Goal: Information Seeking & Learning: Learn about a topic

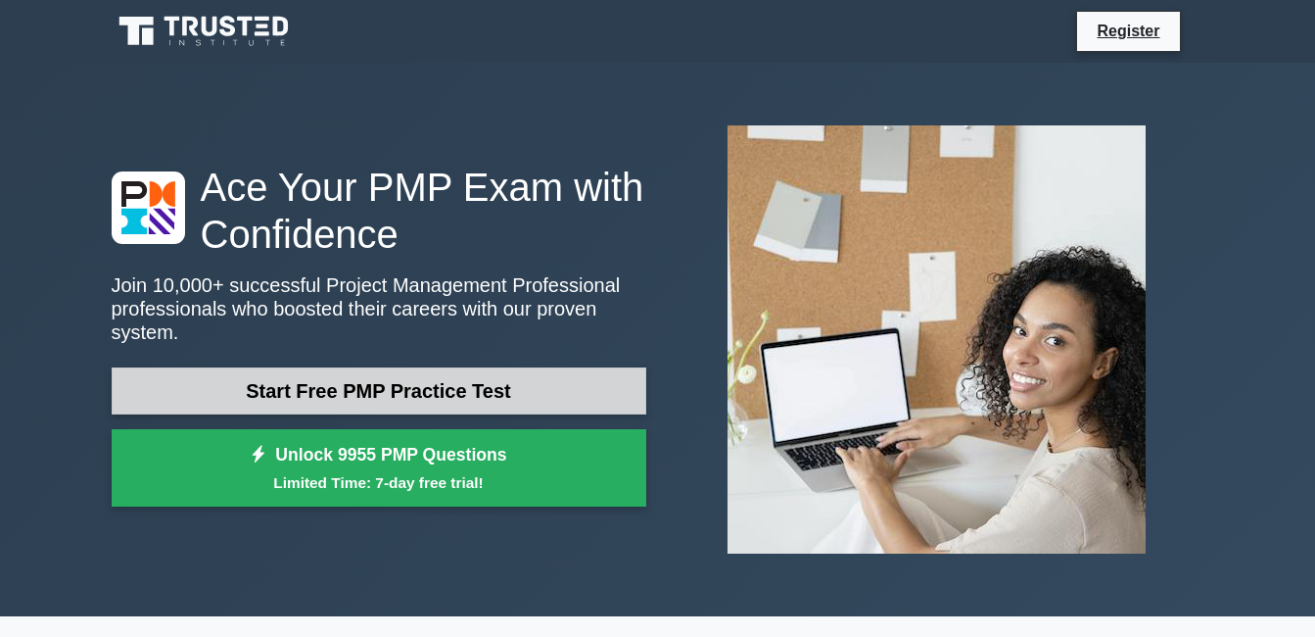
click at [296, 386] on link "Start Free PMP Practice Test" at bounding box center [379, 390] width 535 height 47
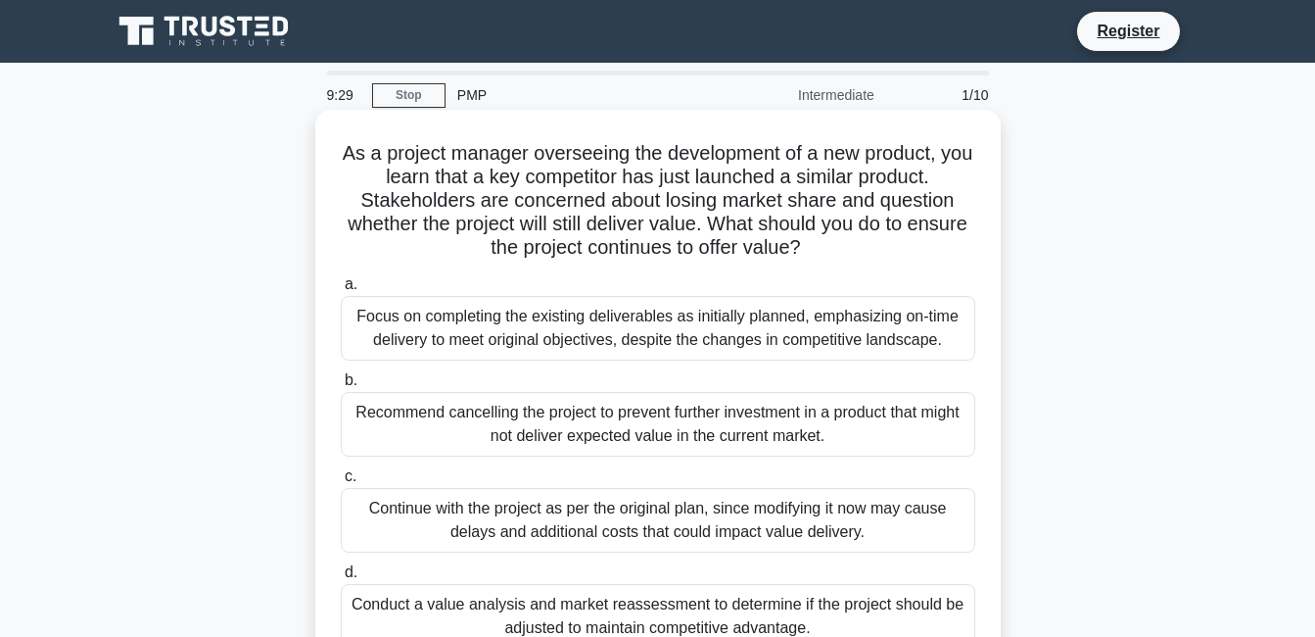
click at [889, 616] on div "Conduct a value analysis and market reassessment to determine if the project sh…" at bounding box center [658, 616] width 635 height 65
click at [341, 579] on input "d. Conduct a value analysis and market reassessment to determine if the project…" at bounding box center [341, 572] width 0 height 13
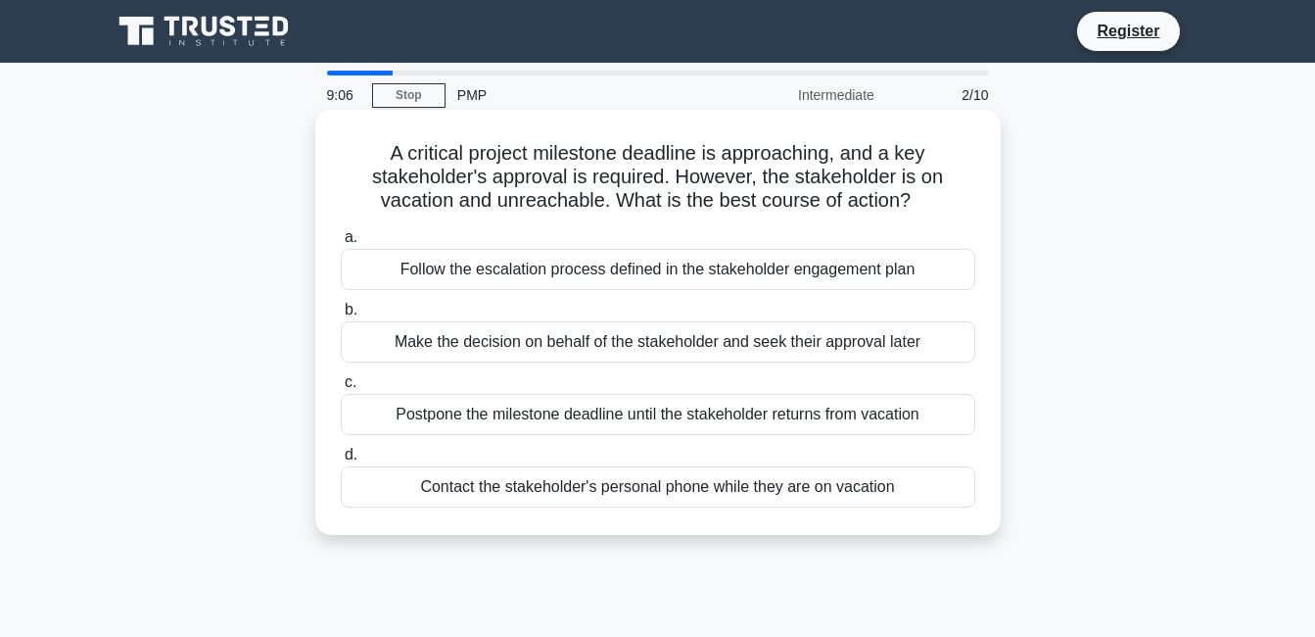
click at [738, 272] on div "Follow the escalation process defined in the stakeholder engagement plan" at bounding box center [658, 269] width 635 height 41
click at [341, 244] on input "a. Follow the escalation process defined in the stakeholder engagement plan" at bounding box center [341, 237] width 0 height 13
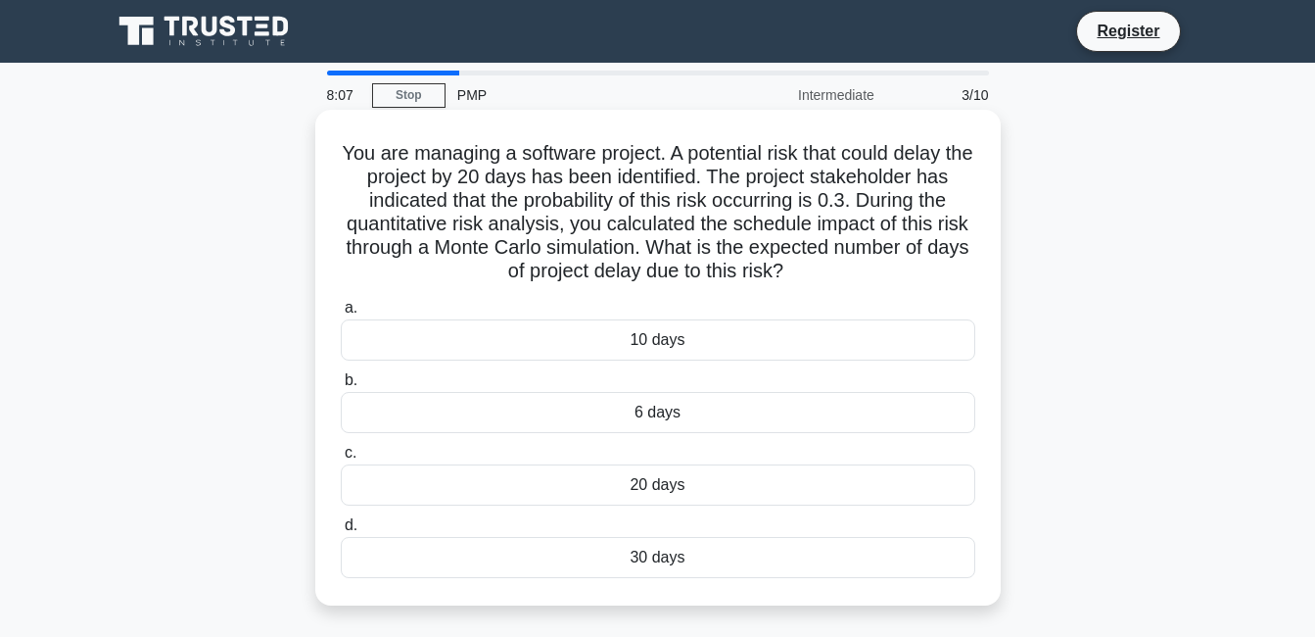
click at [666, 406] on div "6 days" at bounding box center [658, 412] width 635 height 41
click at [341, 387] on input "b. 6 days" at bounding box center [341, 380] width 0 height 13
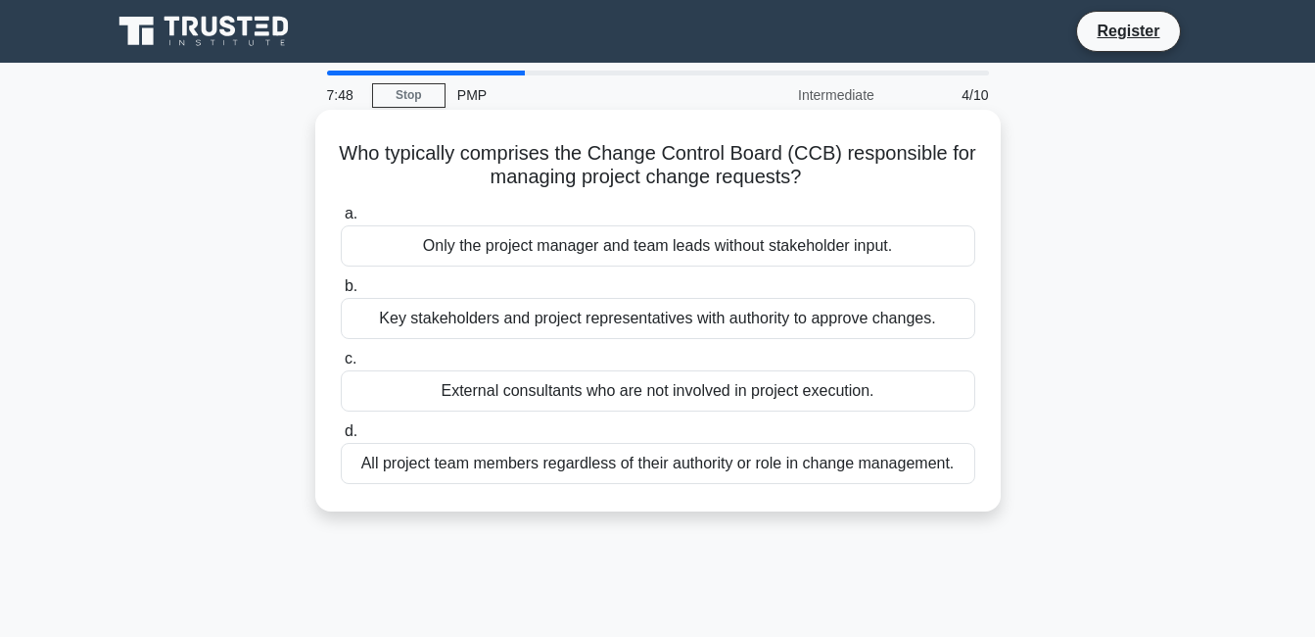
click at [762, 320] on div "Key stakeholders and project representatives with authority to approve changes." at bounding box center [658, 318] width 635 height 41
click at [341, 293] on input "b. Key stakeholders and project representatives with authority to approve chang…" at bounding box center [341, 286] width 0 height 13
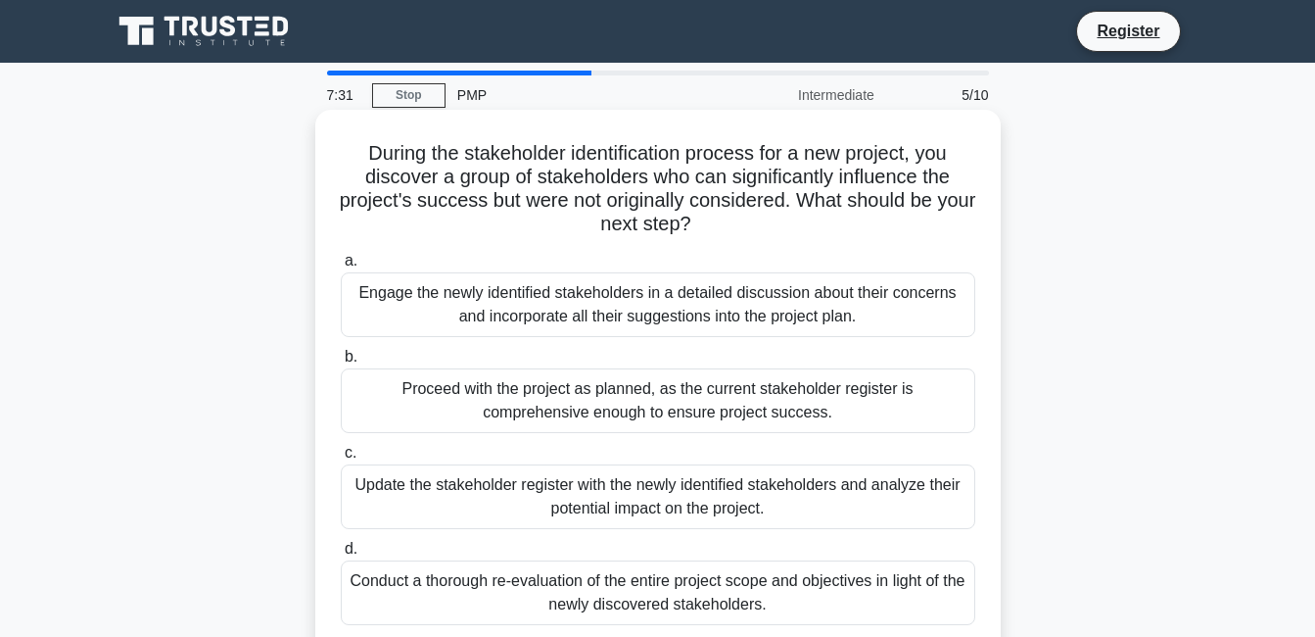
click at [607, 588] on div "Conduct a thorough re-evaluation of the entire project scope and objectives in …" at bounding box center [658, 592] width 635 height 65
click at [341, 555] on input "d. Conduct a thorough re-evaluation of the entire project scope and objectives …" at bounding box center [341, 548] width 0 height 13
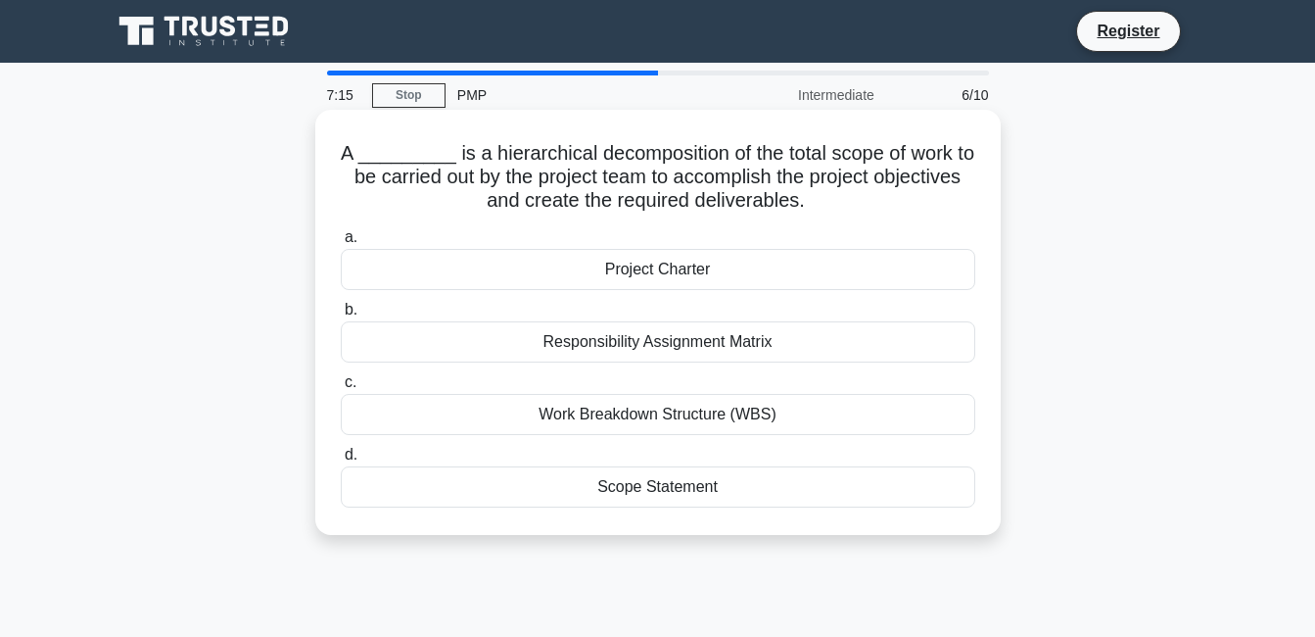
click at [671, 415] on div "Work Breakdown Structure (WBS)" at bounding box center [658, 414] width 635 height 41
click at [341, 389] on input "c. Work Breakdown Structure (WBS)" at bounding box center [341, 382] width 0 height 13
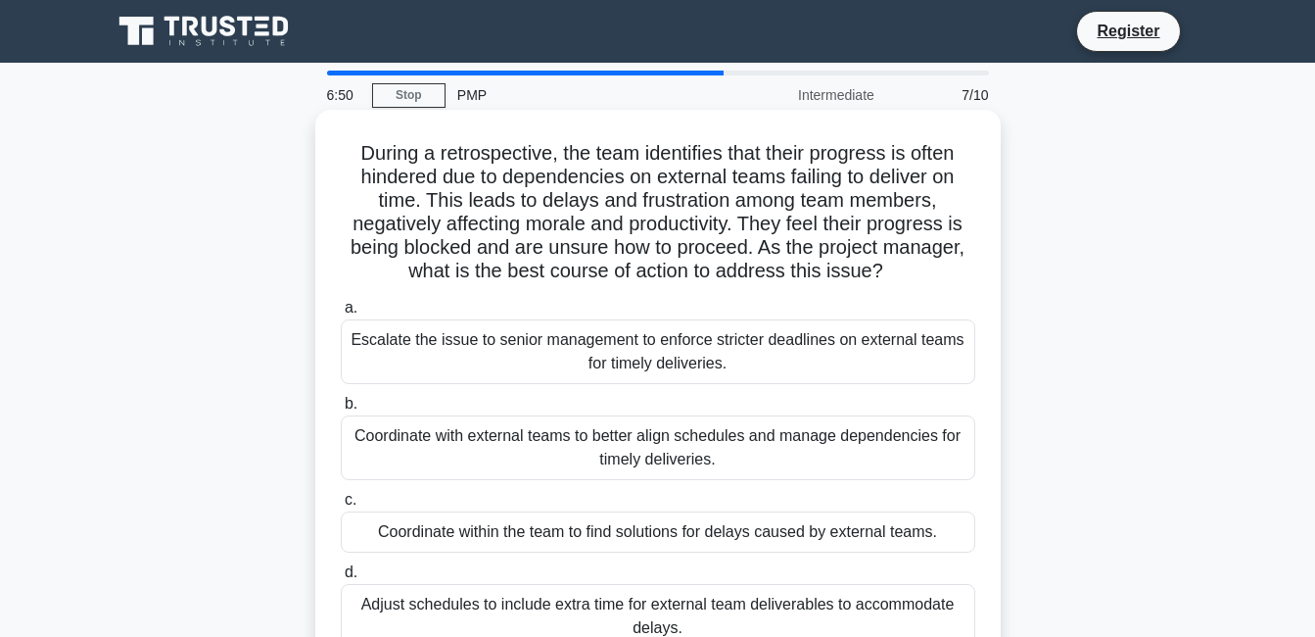
click at [593, 543] on div "Coordinate within the team to find solutions for delays caused by external team…" at bounding box center [658, 531] width 635 height 41
click at [341, 506] on input "c. Coordinate within the team to find solutions for delays caused by external t…" at bounding box center [341, 500] width 0 height 13
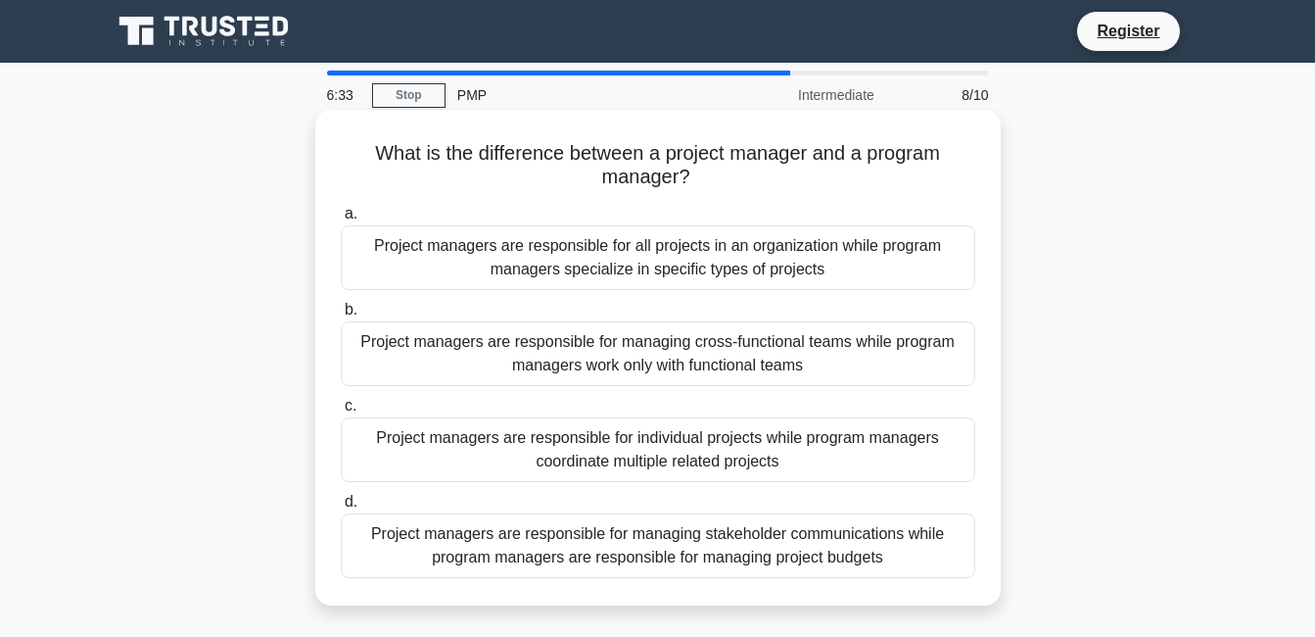
click at [469, 446] on div "Project managers are responsible for individual projects while program managers…" at bounding box center [658, 449] width 635 height 65
click at [341, 412] on input "c. Project managers are responsible for individual projects while program manag…" at bounding box center [341, 406] width 0 height 13
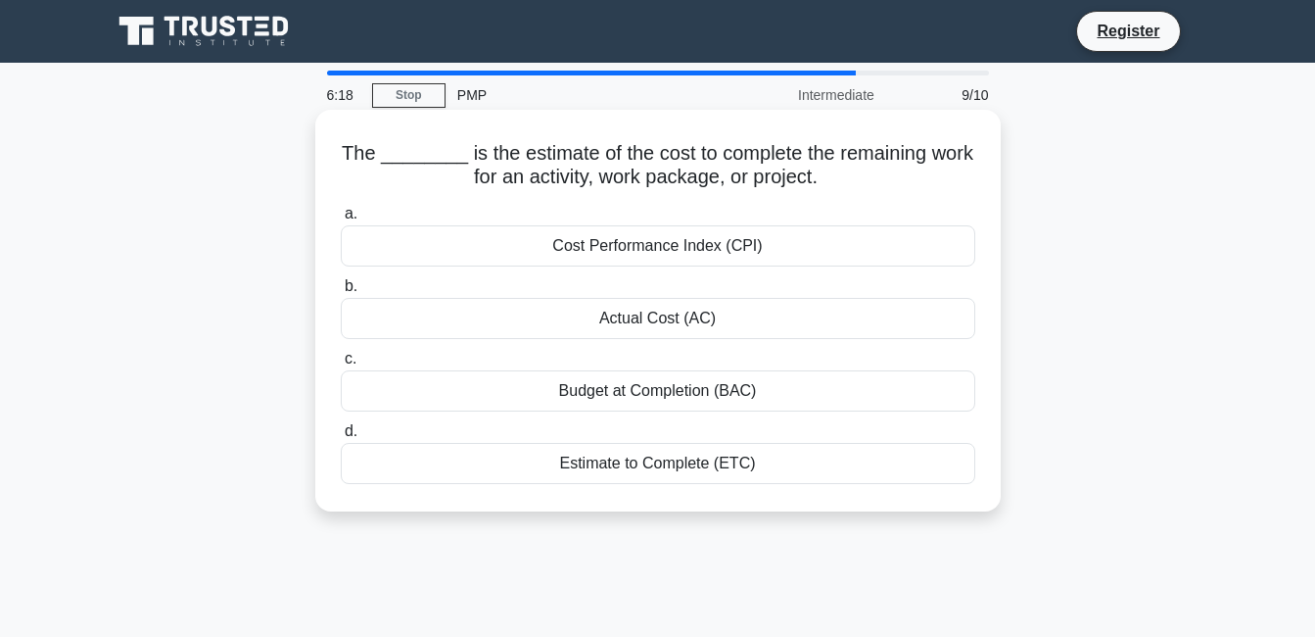
click at [582, 466] on div "Estimate to Complete (ETC)" at bounding box center [658, 463] width 635 height 41
click at [341, 438] on input "d. Estimate to Complete (ETC)" at bounding box center [341, 431] width 0 height 13
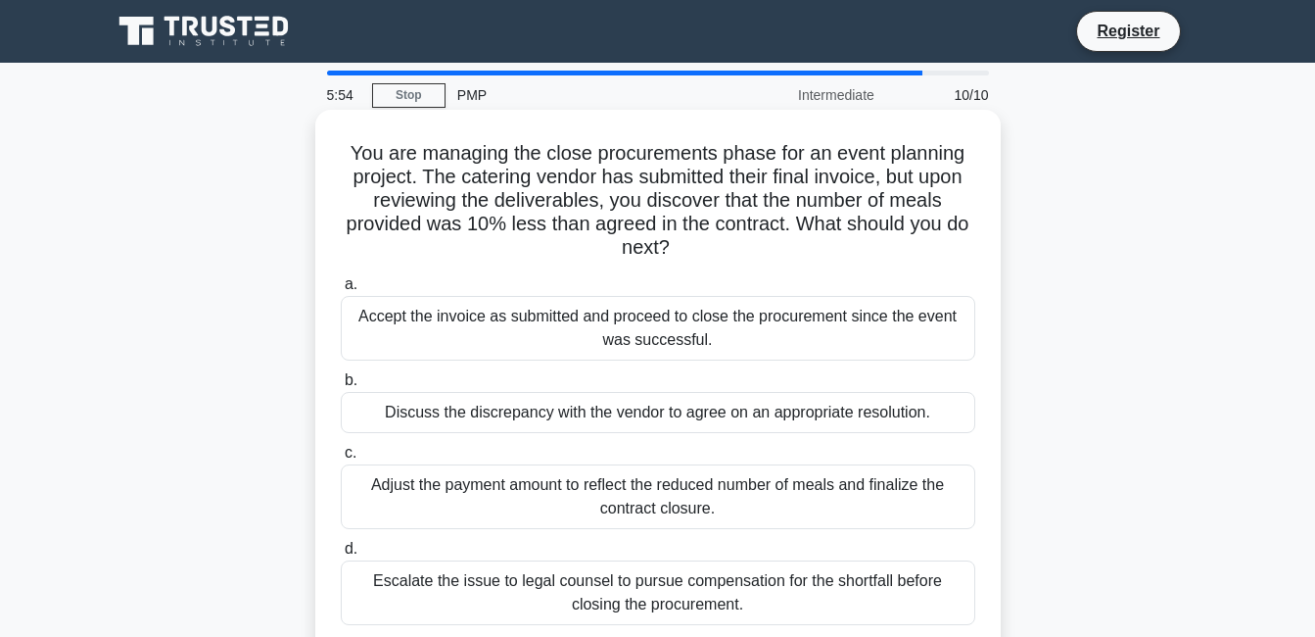
click at [626, 417] on div "Discuss the discrepancy with the vendor to agree on an appropriate resolution." at bounding box center [658, 412] width 635 height 41
click at [341, 387] on input "b. Discuss the discrepancy with the vendor to agree on an appropriate resolutio…" at bounding box center [341, 380] width 0 height 13
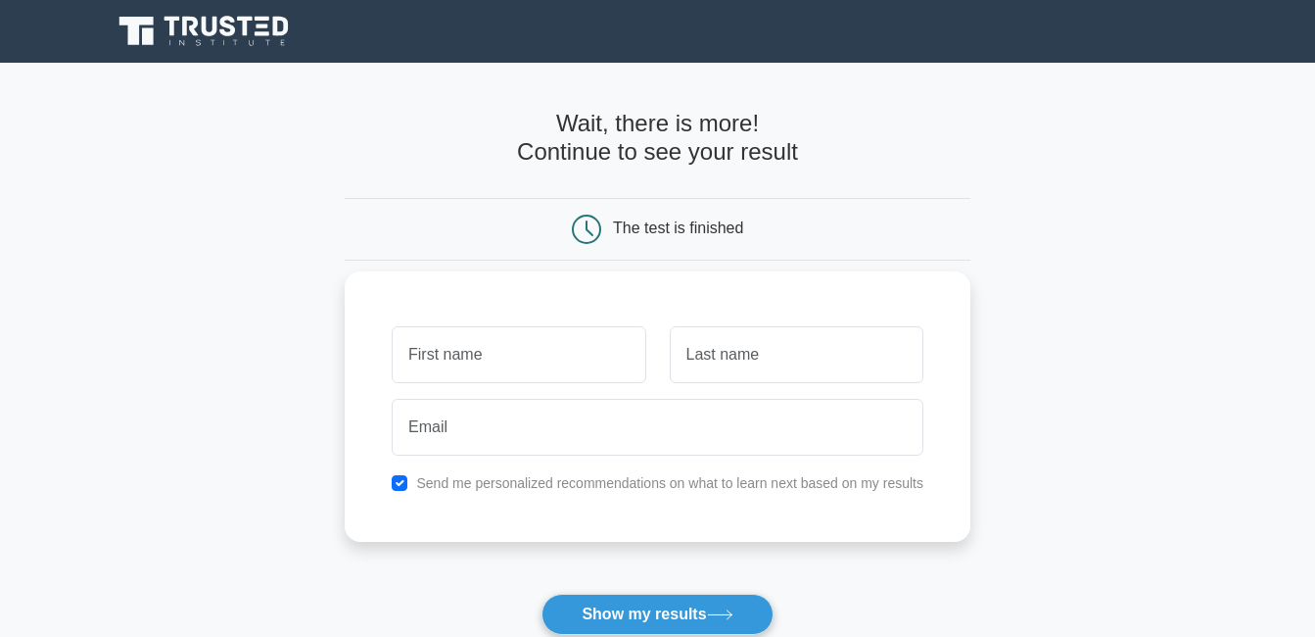
type input "m"
type input "[PERSON_NAME]"
click at [678, 355] on input "text" at bounding box center [797, 354] width 254 height 57
type input "Koech"
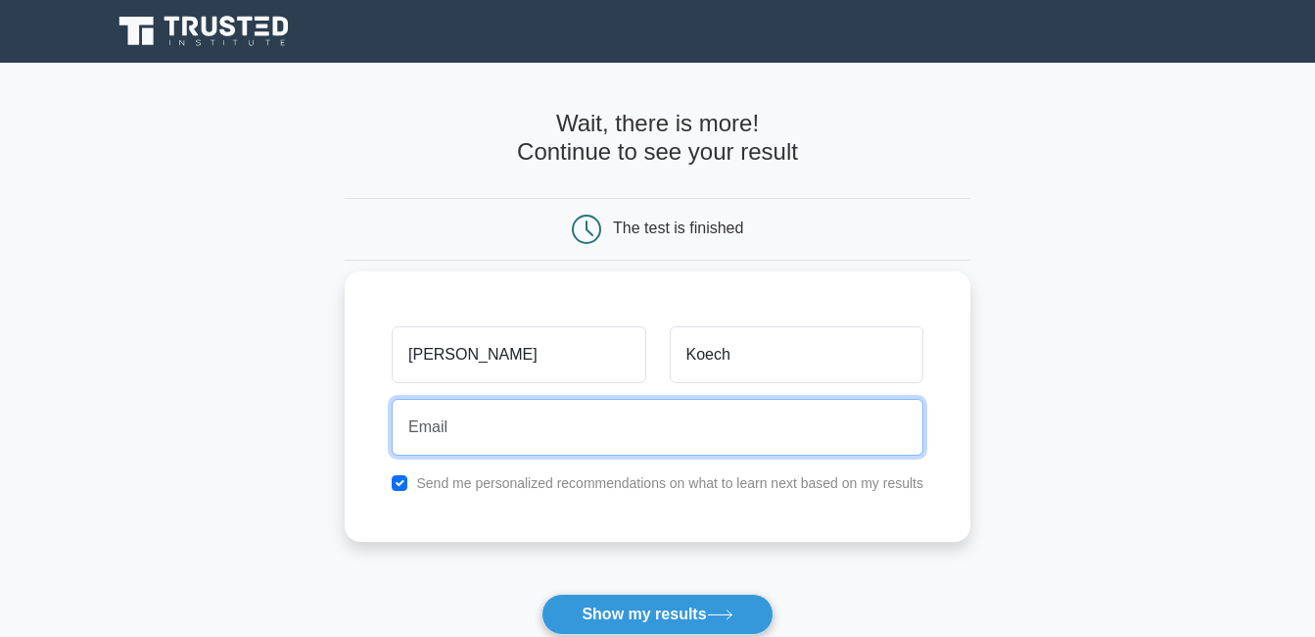
click at [589, 440] on input "email" at bounding box center [658, 427] width 532 height 57
type input "marion.koech@alliancegirlshigh.sc.ke"
click at [542, 593] on button "Show my results" at bounding box center [657, 613] width 231 height 41
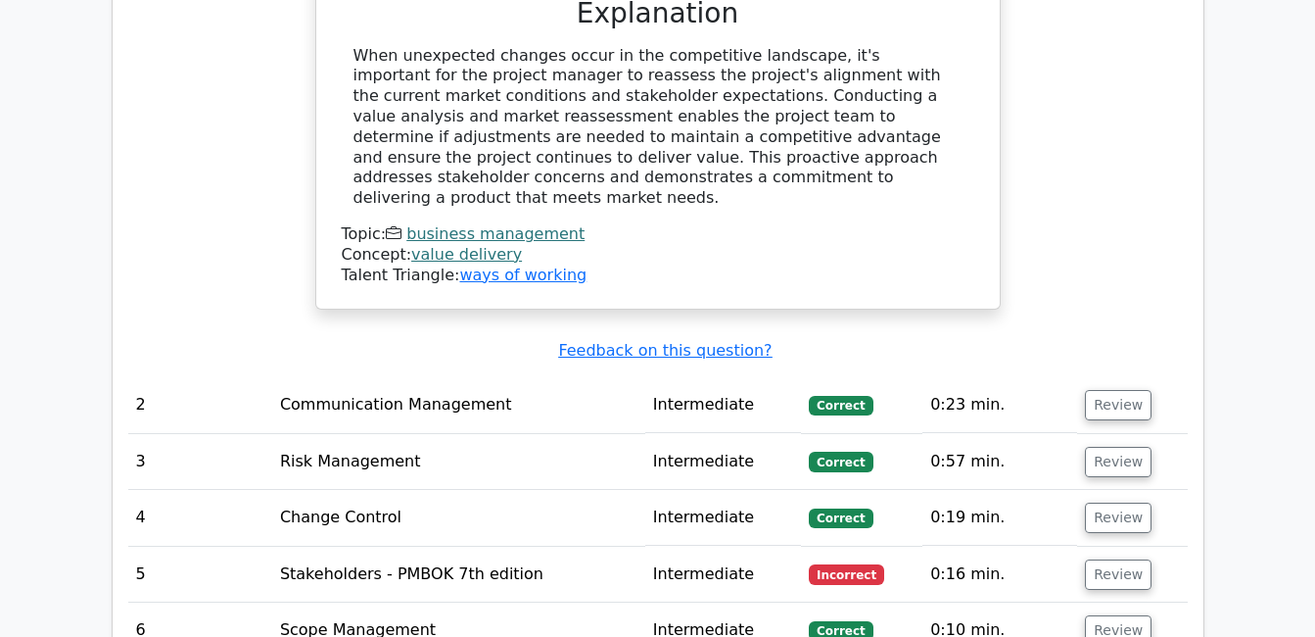
scroll to position [2507, 0]
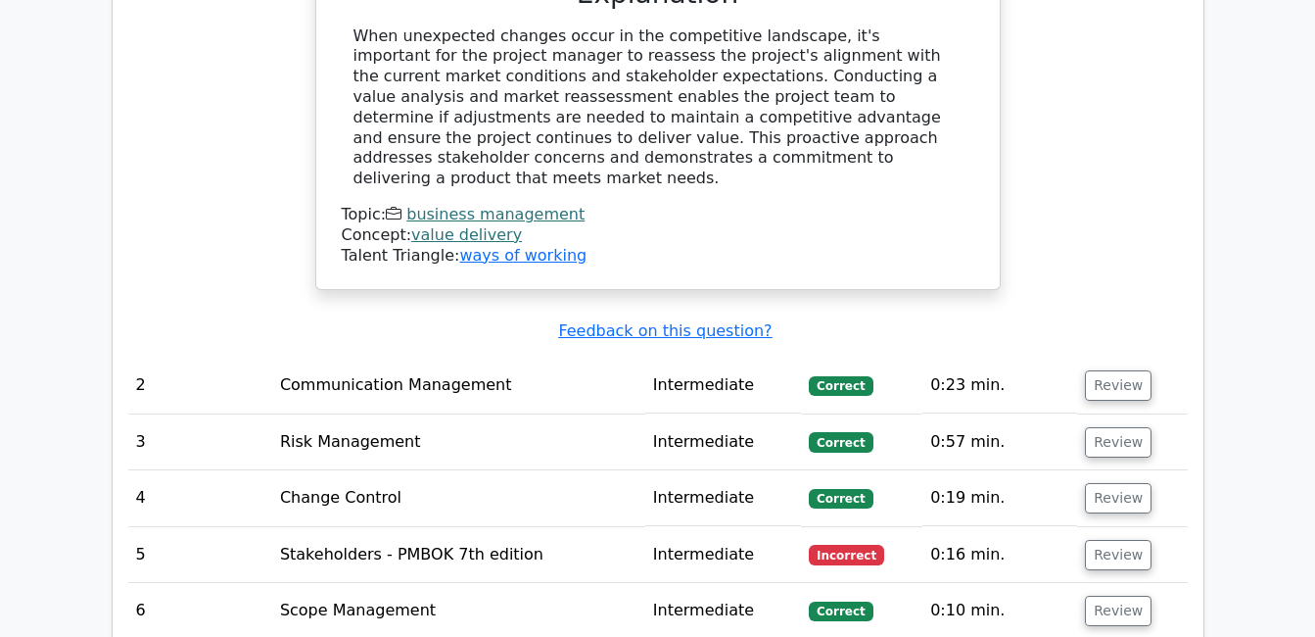
click at [616, 527] on td "Stakeholders - PMBOK 7th edition" at bounding box center [458, 555] width 373 height 56
click at [1091, 540] on button "Review" at bounding box center [1118, 555] width 67 height 30
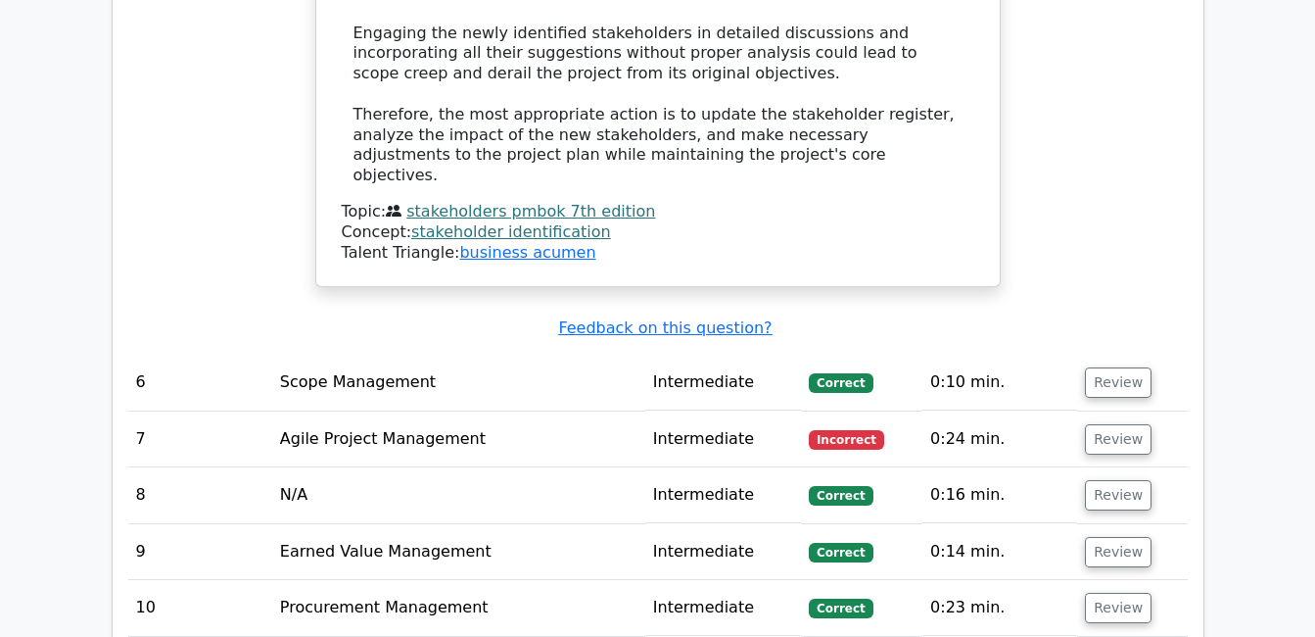
scroll to position [4028, 0]
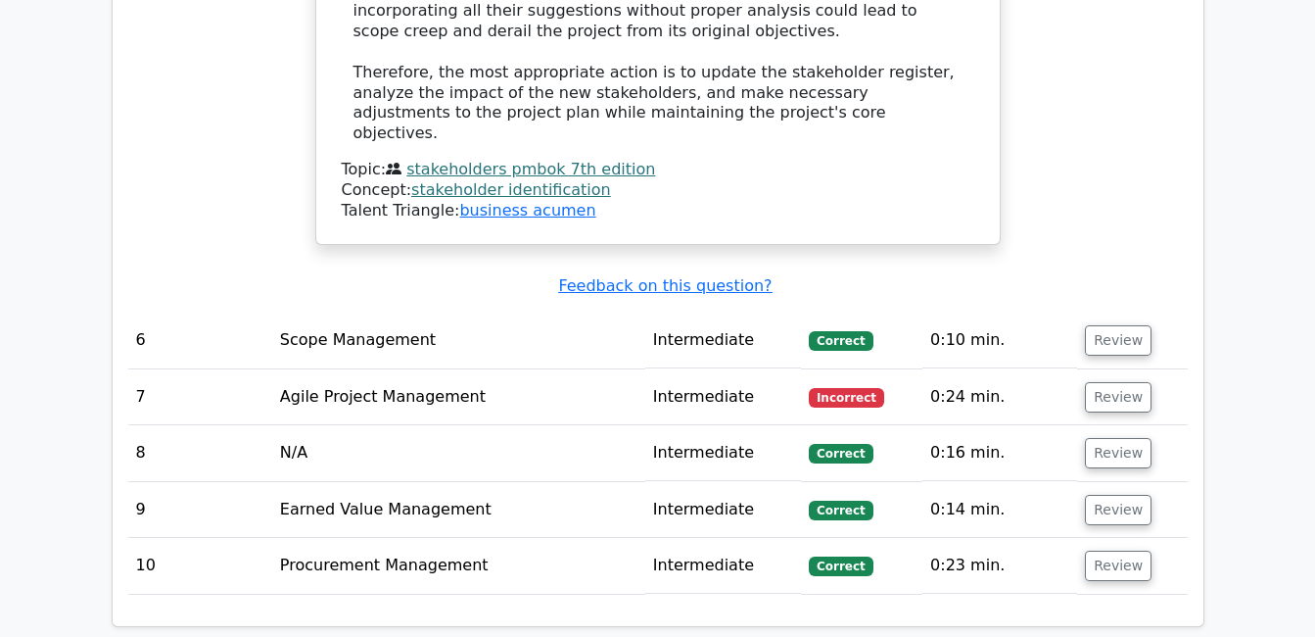
click at [833, 388] on span "Incorrect" at bounding box center [846, 398] width 75 height 20
click at [815, 388] on span "Incorrect" at bounding box center [846, 398] width 75 height 20
click at [1103, 382] on button "Review" at bounding box center [1118, 397] width 67 height 30
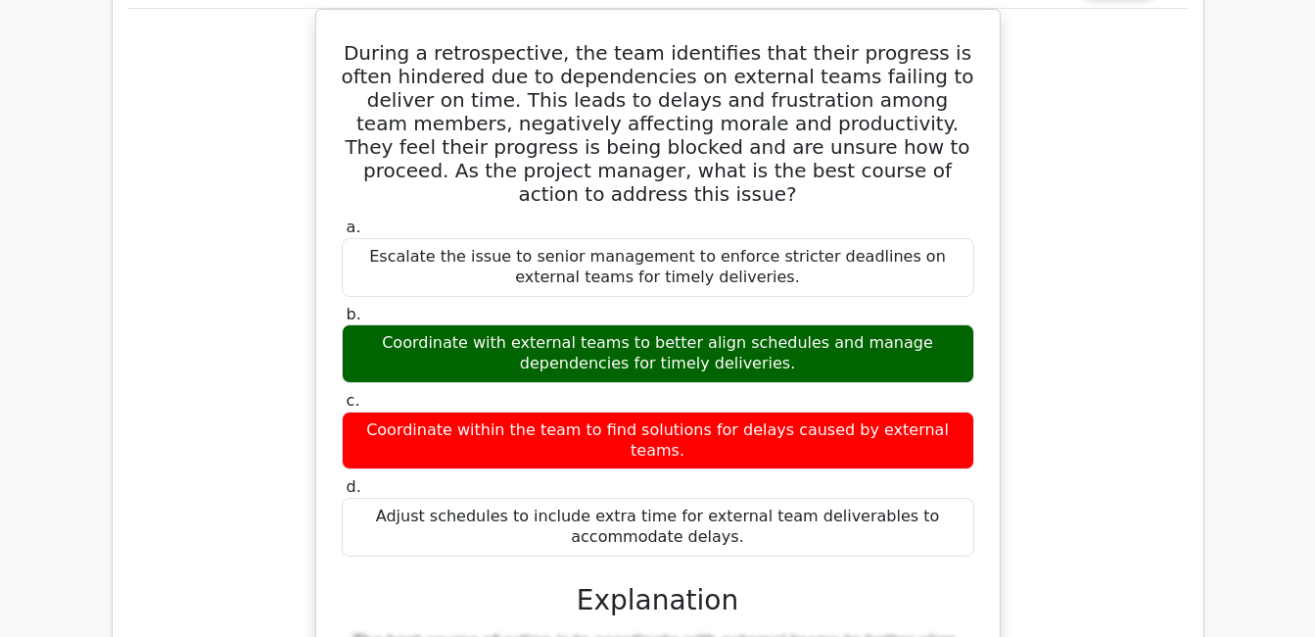
scroll to position [4498, 0]
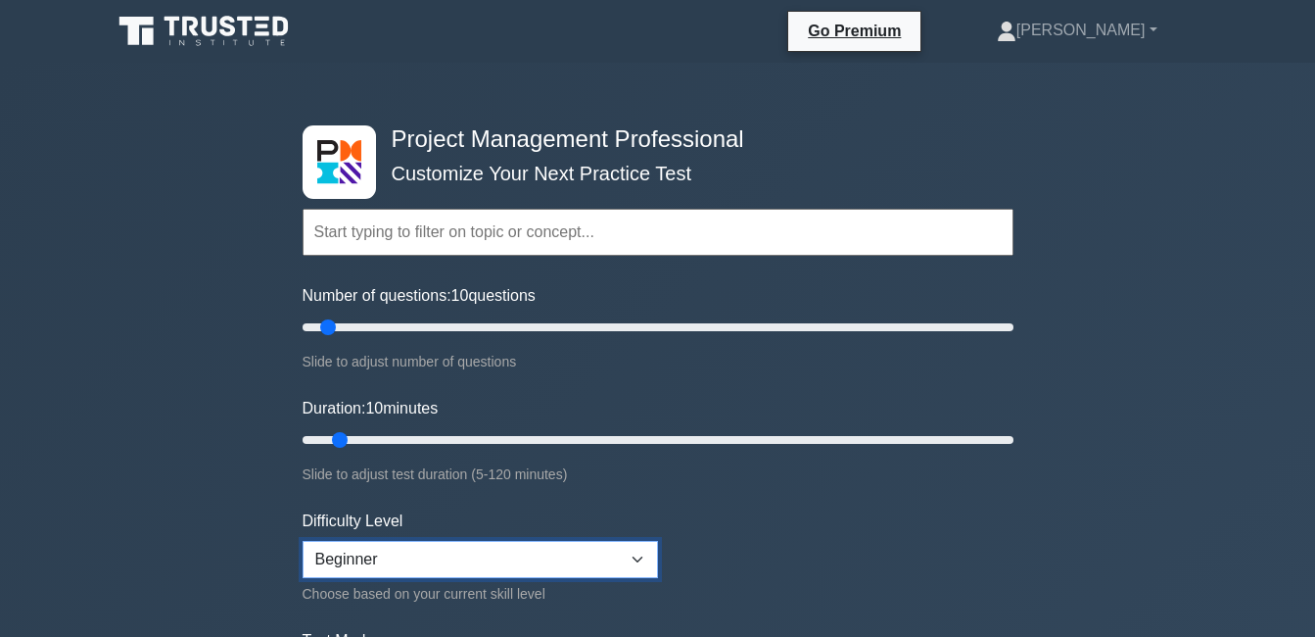
click at [630, 552] on select "Beginner Intermediate Expert" at bounding box center [480, 559] width 355 height 37
click at [435, 564] on select "Beginner Intermediate Expert" at bounding box center [480, 559] width 355 height 37
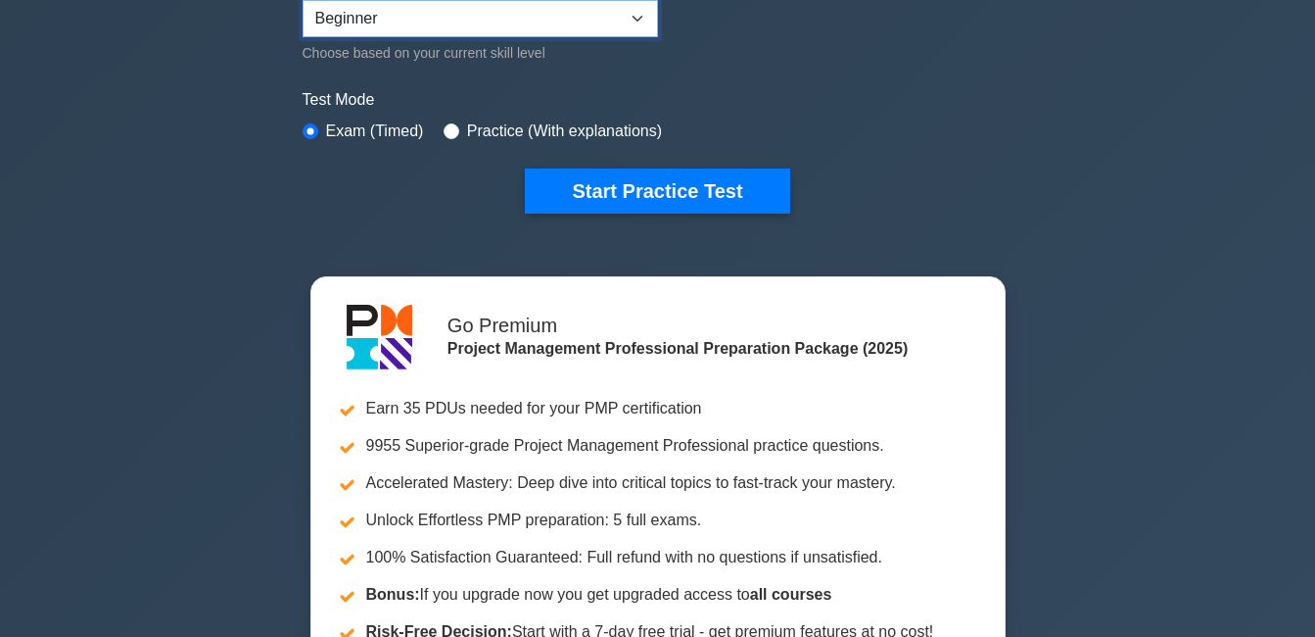
scroll to position [542, 0]
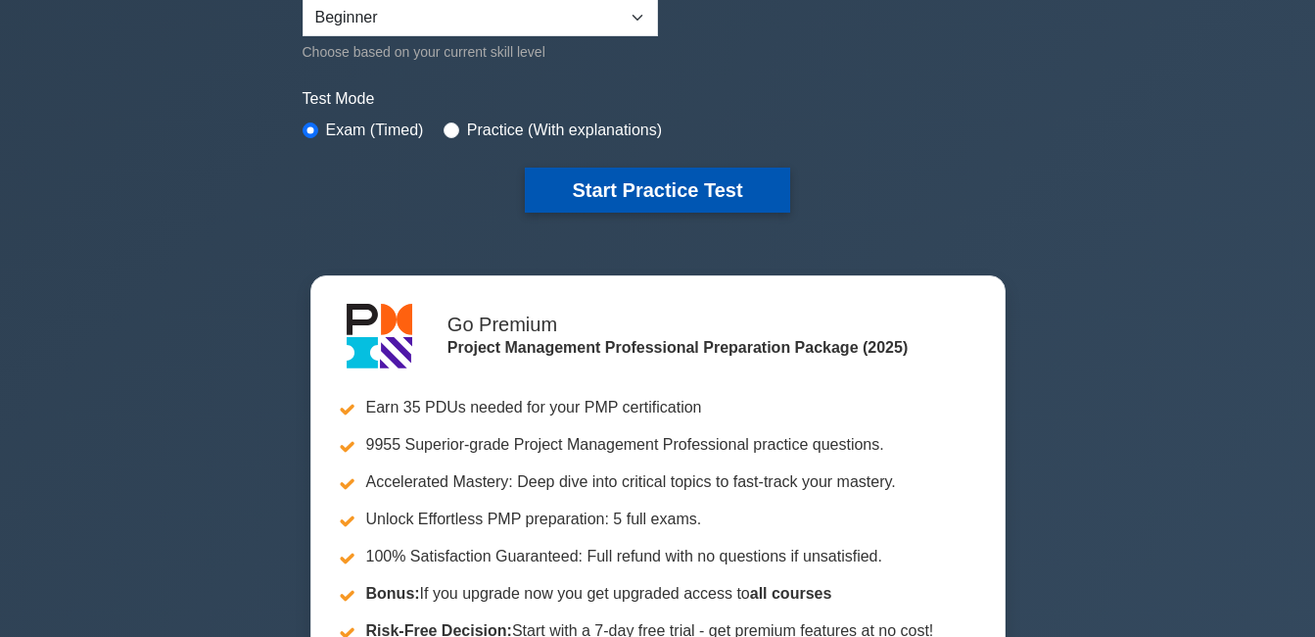
click at [664, 177] on button "Start Practice Test" at bounding box center [657, 189] width 264 height 45
